Goal: Check status: Check status

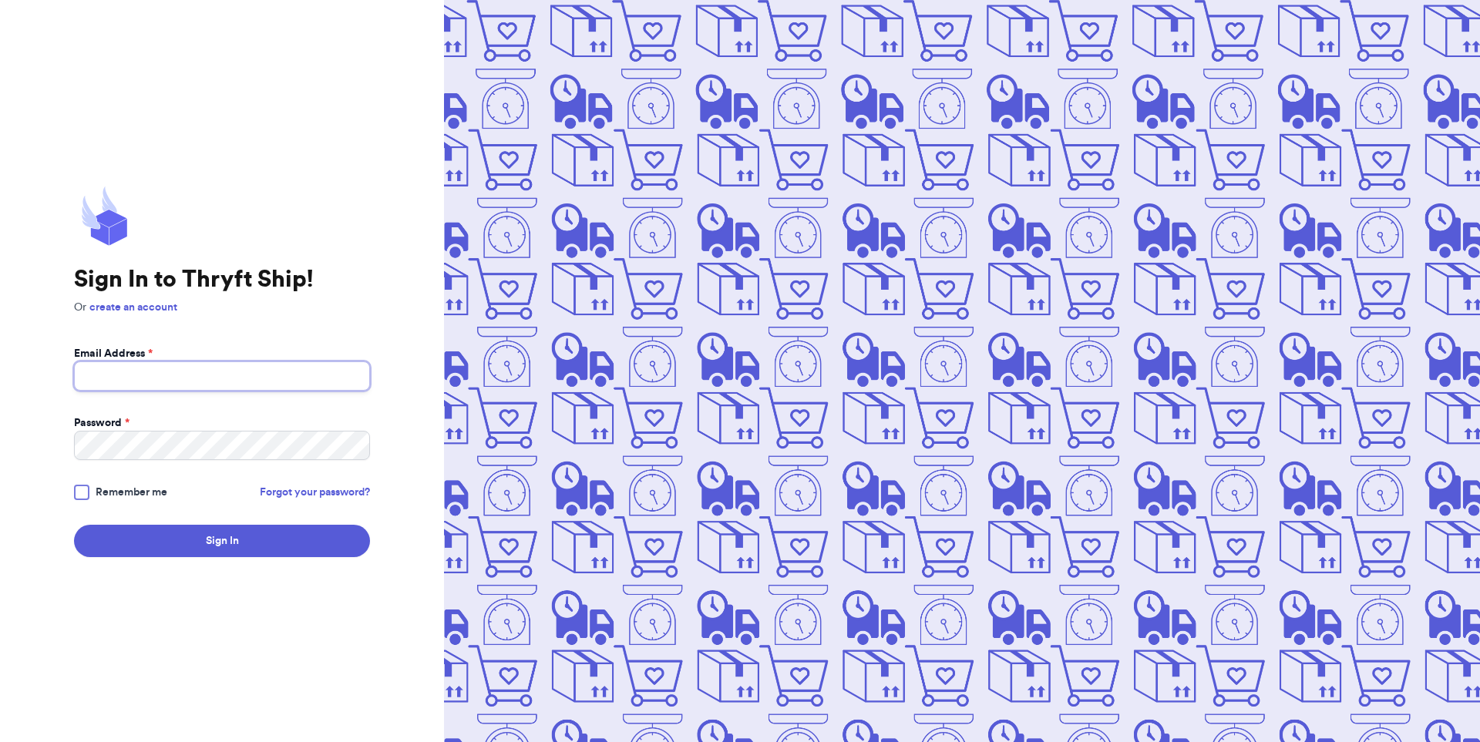
click at [220, 373] on input "Email Address *" at bounding box center [222, 376] width 296 height 29
type input "[EMAIL_ADDRESS][DOMAIN_NAME]"
click at [74, 525] on button "Sign In" at bounding box center [222, 541] width 296 height 32
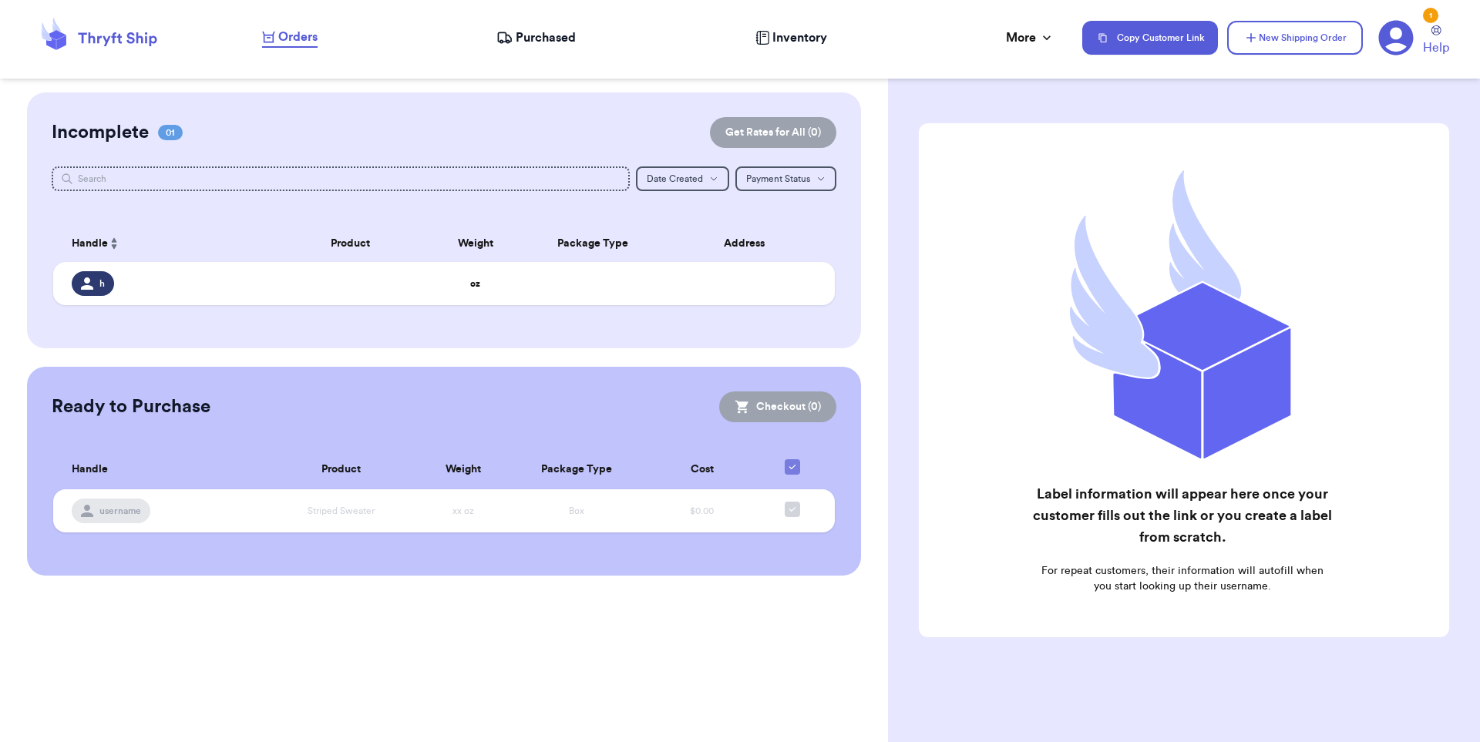
click at [547, 38] on span "Purchased" at bounding box center [546, 38] width 60 height 19
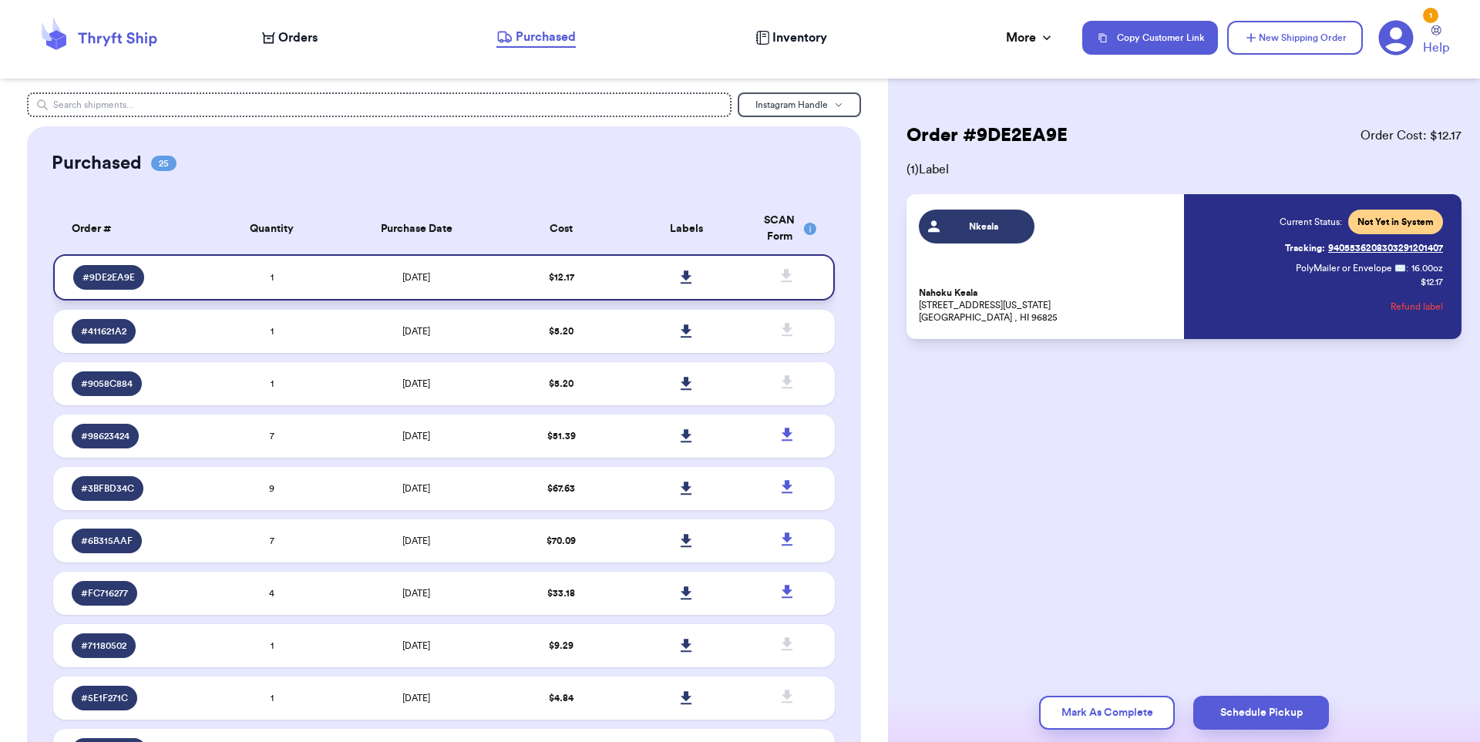
click at [681, 279] on icon at bounding box center [687, 278] width 12 height 14
click at [1403, 47] on icon at bounding box center [1396, 37] width 35 height 35
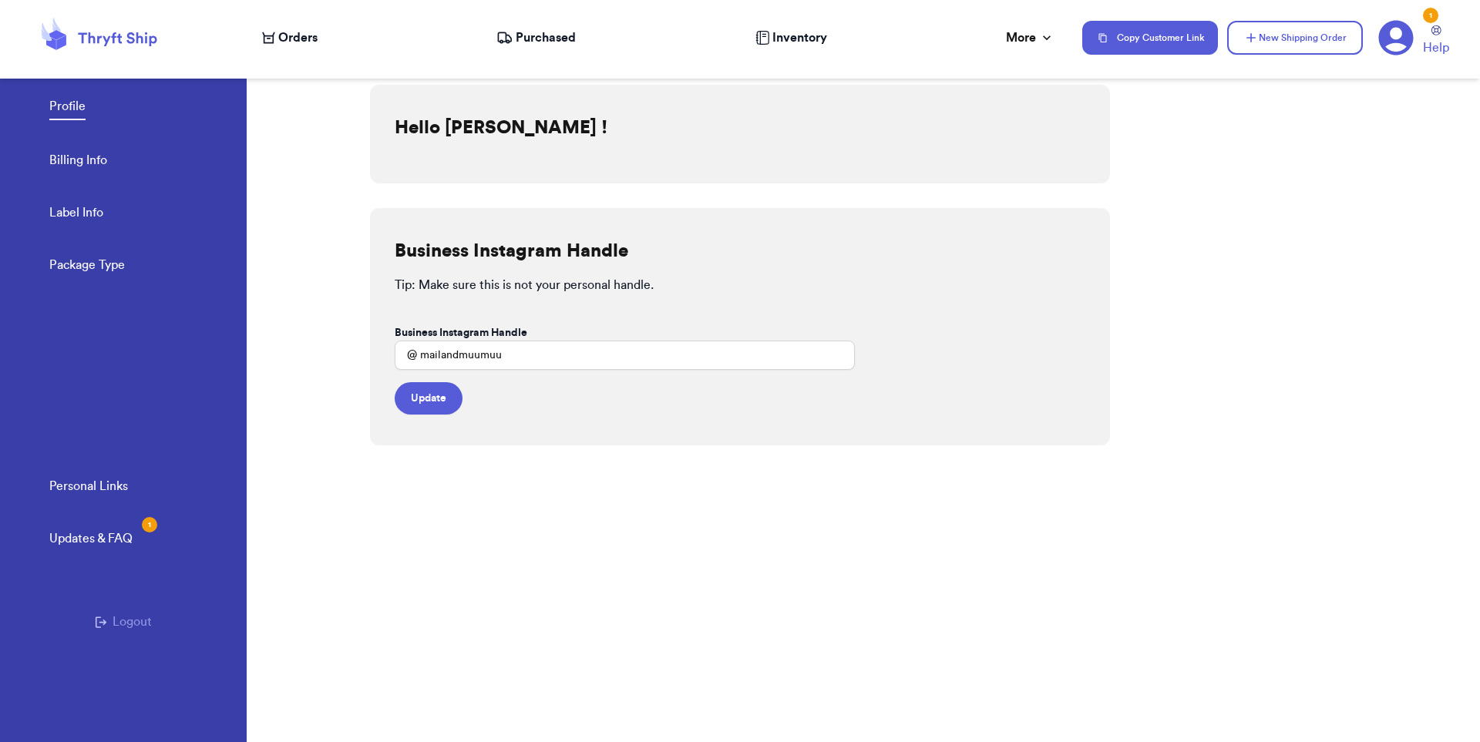
click at [130, 628] on button "Logout" at bounding box center [123, 622] width 57 height 19
